Goal: Check status: Check status

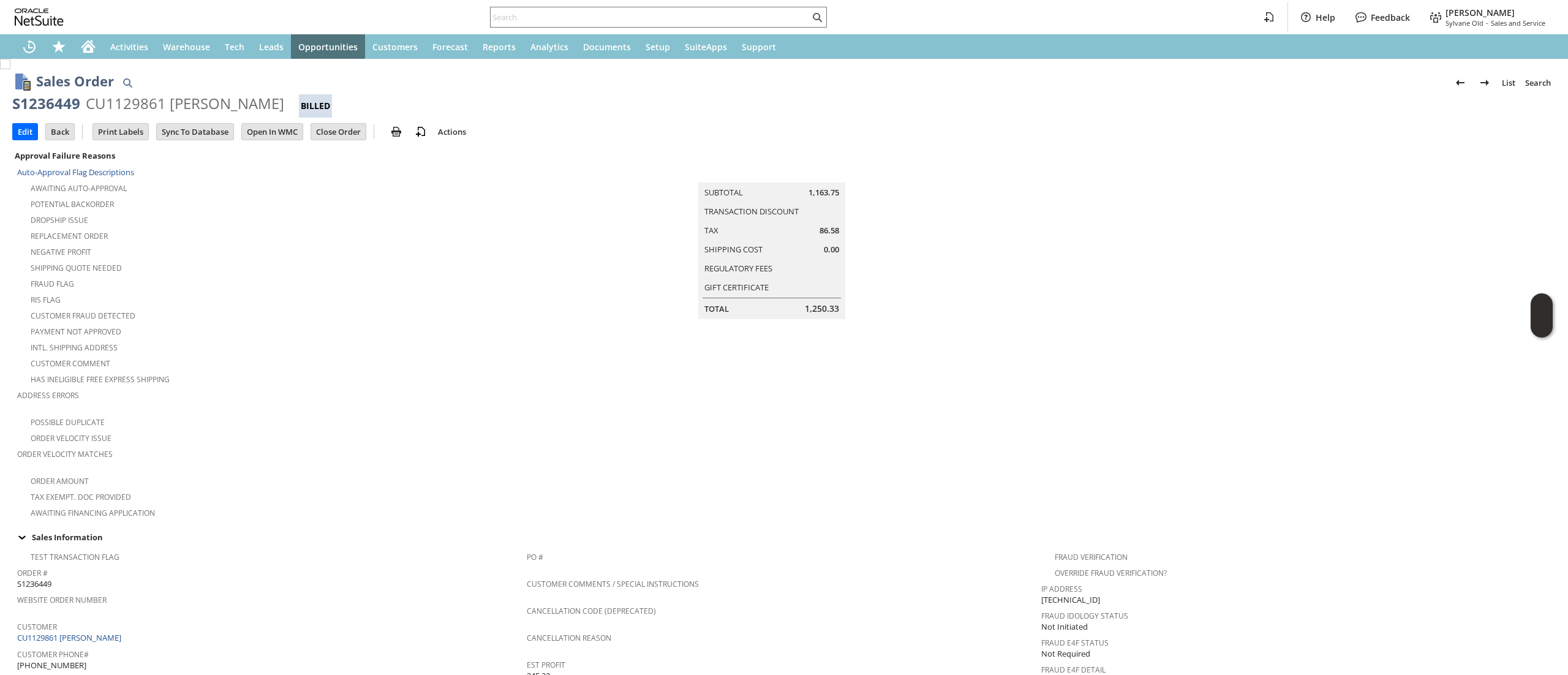
scroll to position [576, 0]
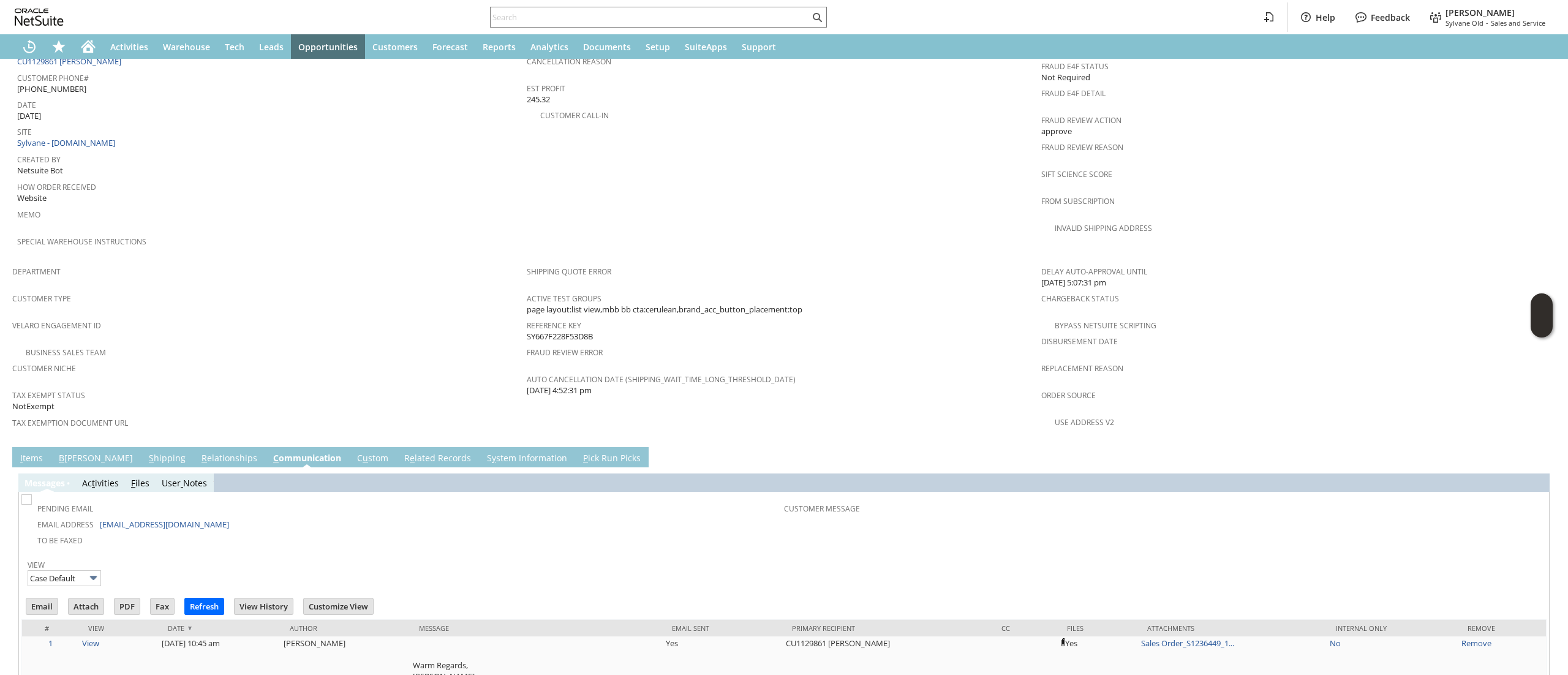
click at [545, 22] on input "text" at bounding box center [650, 17] width 319 height 15
paste input "5129630055"
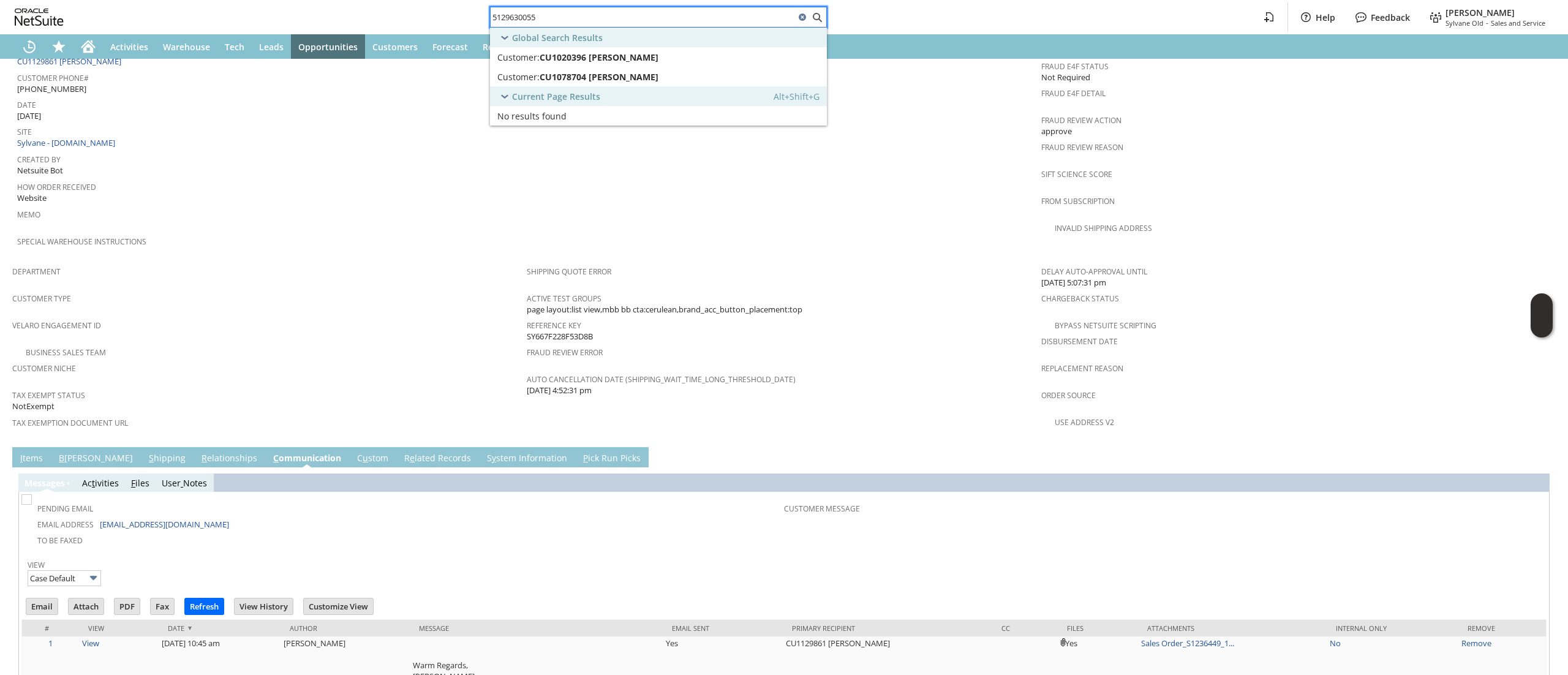
click at [612, 58] on span "CU1020396 [PERSON_NAME]" at bounding box center [599, 57] width 119 height 12
click at [603, 76] on span "CU1078704 [PERSON_NAME]" at bounding box center [599, 77] width 119 height 12
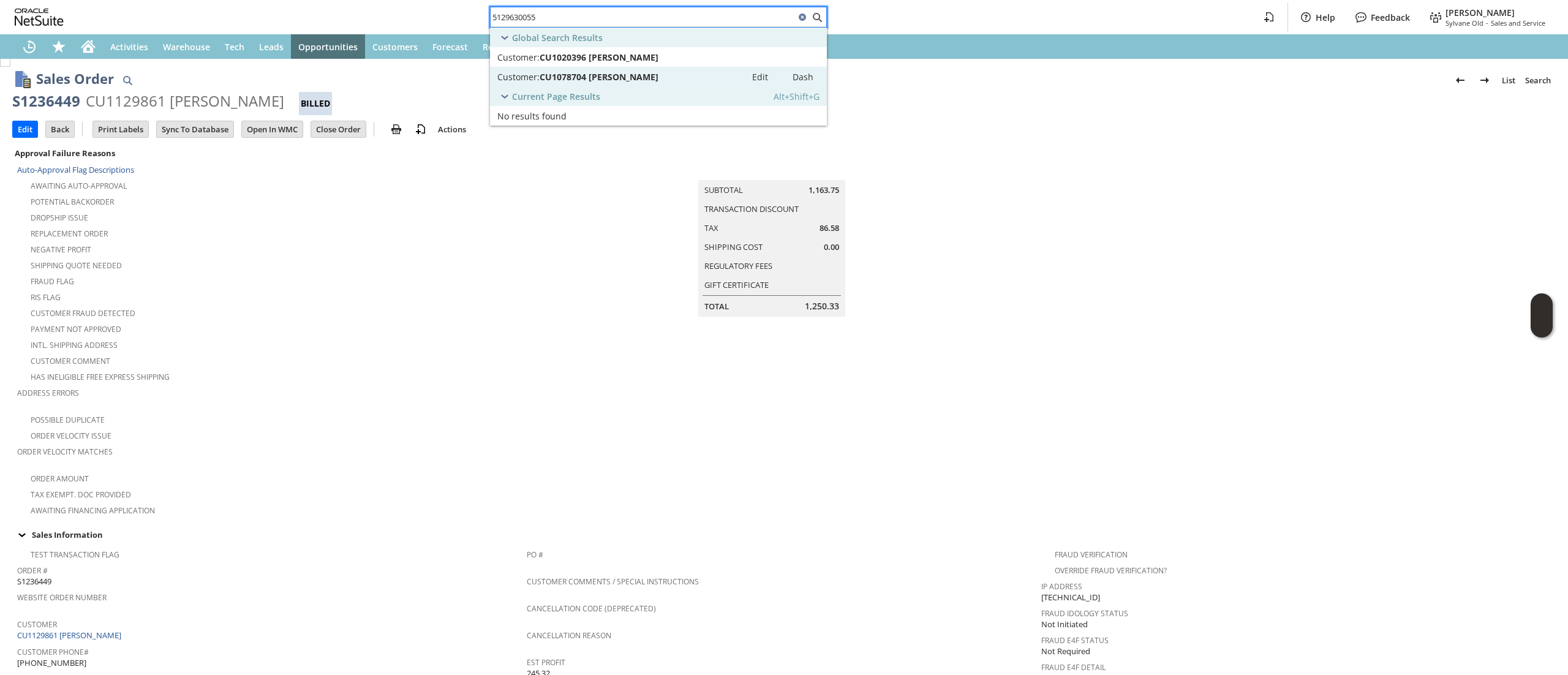
scroll to position [0, 0]
click at [565, 12] on input "5129630055" at bounding box center [642, 17] width 304 height 15
paste input "8482640736"
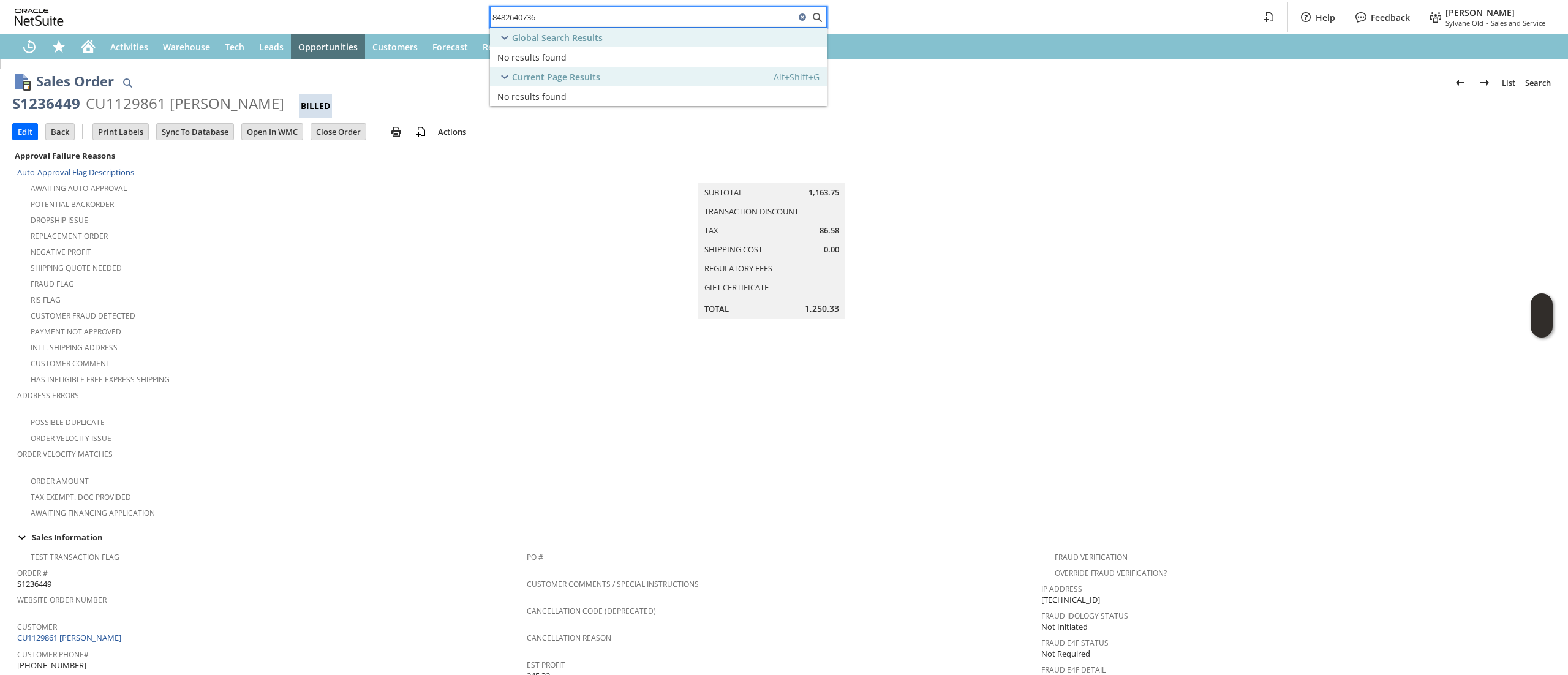
type input "8482640736"
click at [555, 26] on div "8482640736" at bounding box center [658, 17] width 337 height 21
click at [792, 17] on input "8482640736" at bounding box center [642, 17] width 304 height 15
click at [803, 20] on icon at bounding box center [802, 17] width 7 height 7
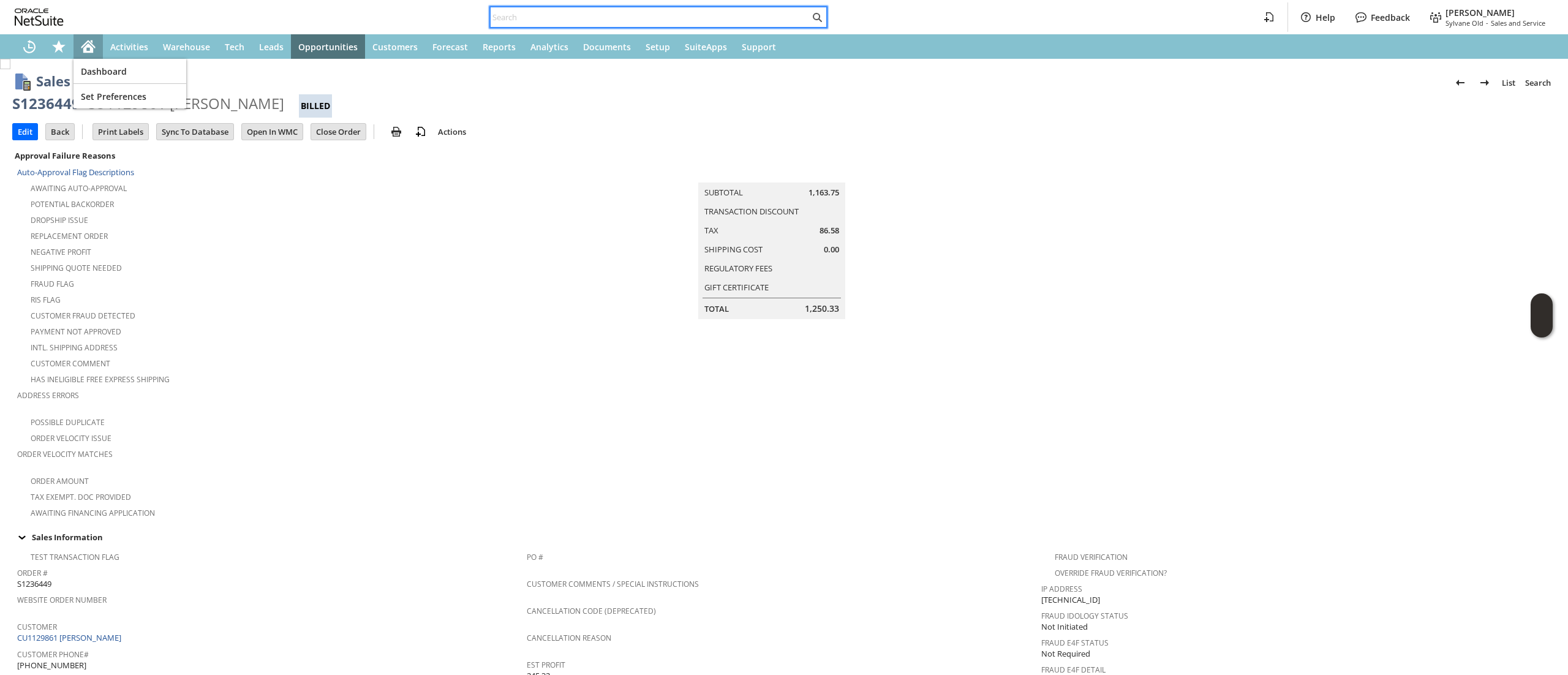
click at [84, 37] on div "Home" at bounding box center [88, 47] width 29 height 24
